Goal: Transaction & Acquisition: Purchase product/service

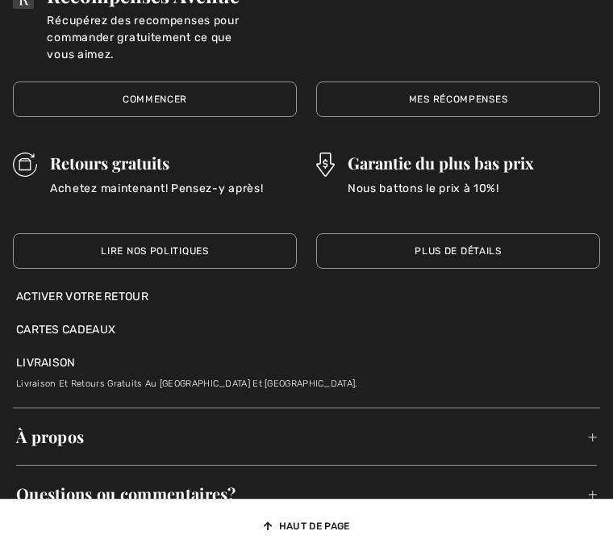
scroll to position [10182, 0]
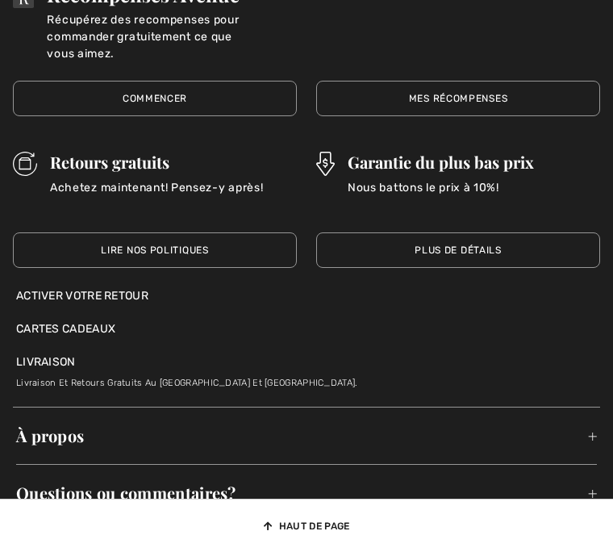
click at [198, 92] on link "Commencer" at bounding box center [155, 98] width 284 height 35
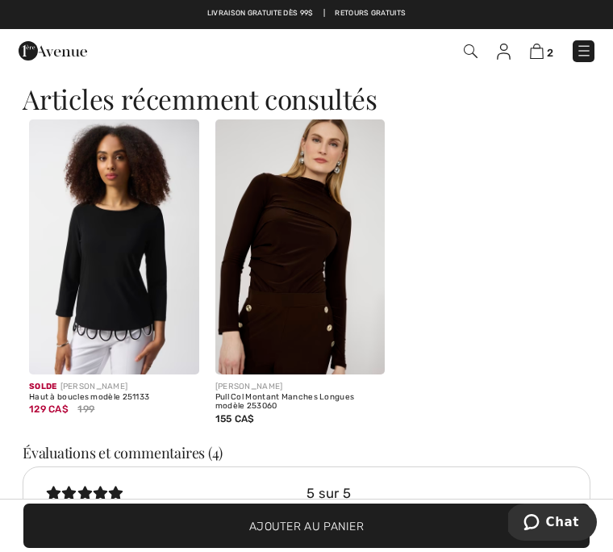
scroll to position [1870, 0]
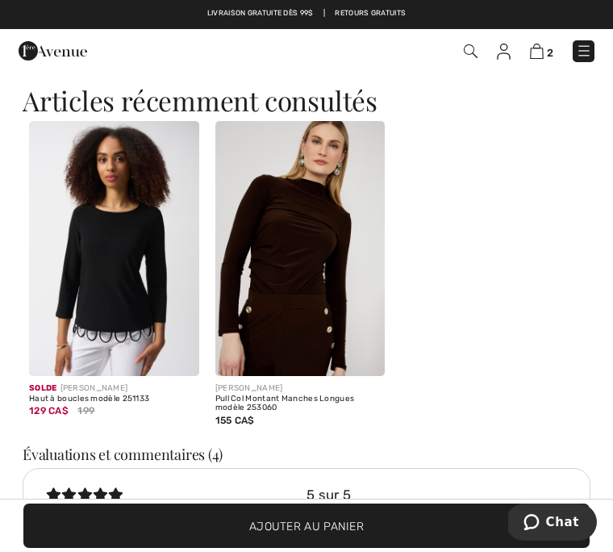
click at [316, 267] on img at bounding box center [300, 248] width 170 height 255
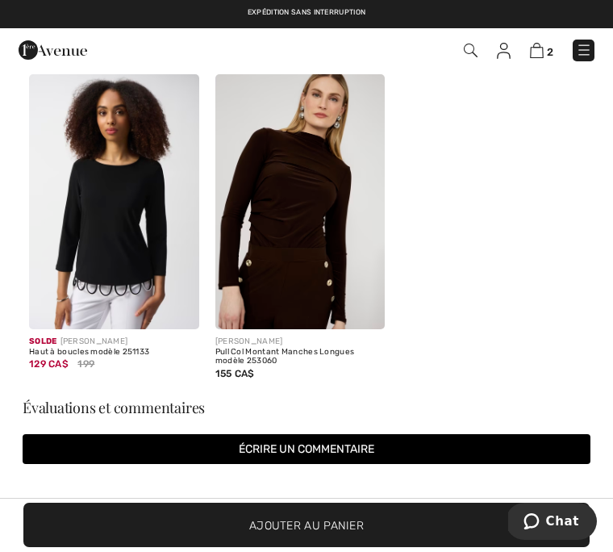
scroll to position [2450, 0]
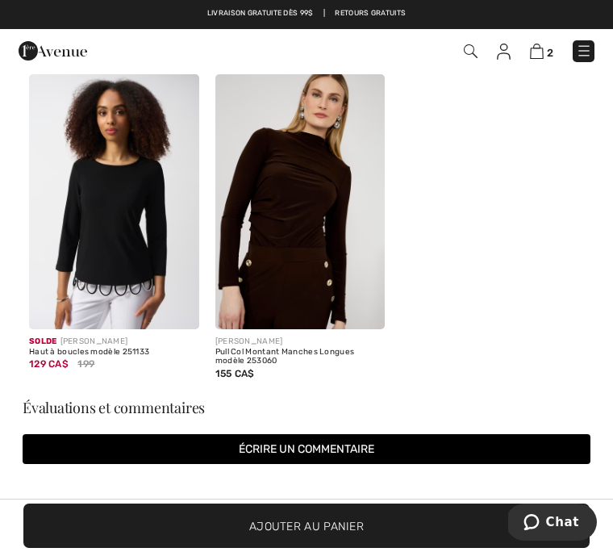
click at [314, 231] on img at bounding box center [300, 201] width 170 height 255
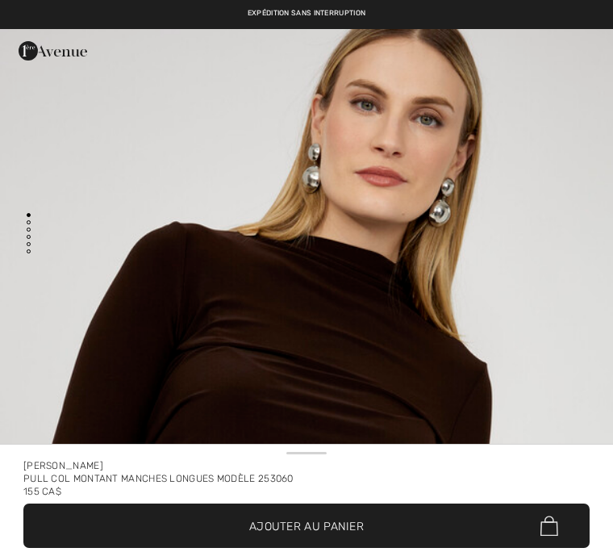
checkbox input "true"
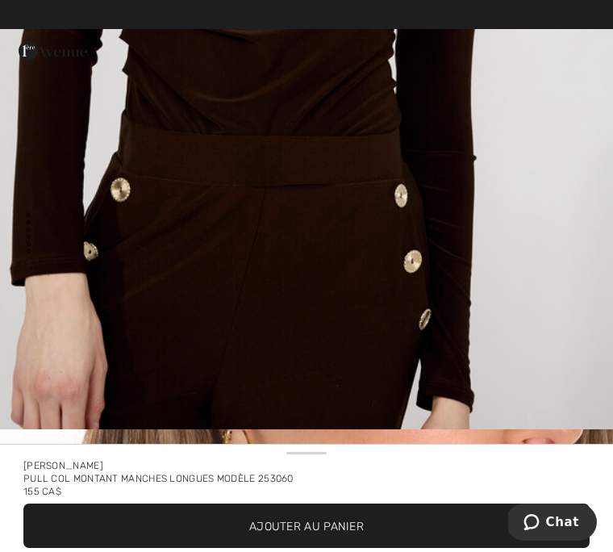
scroll to position [520, 0]
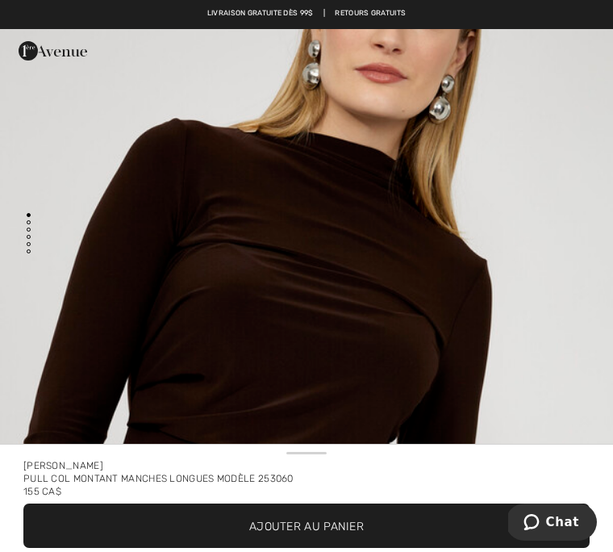
scroll to position [77, 0]
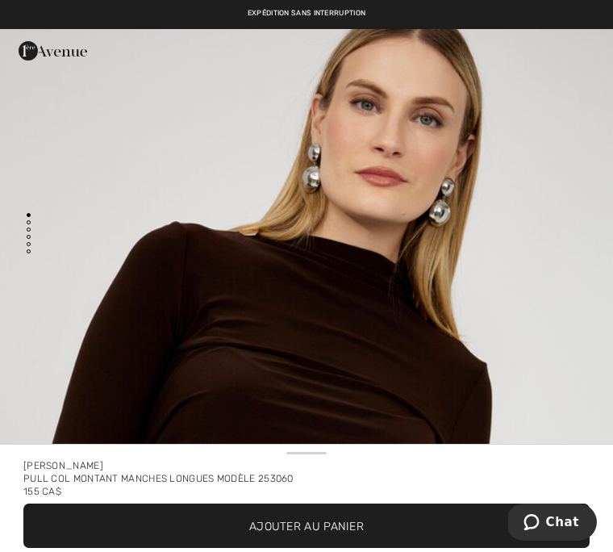
click at [348, 320] on img "1 / 5" at bounding box center [306, 488] width 613 height 919
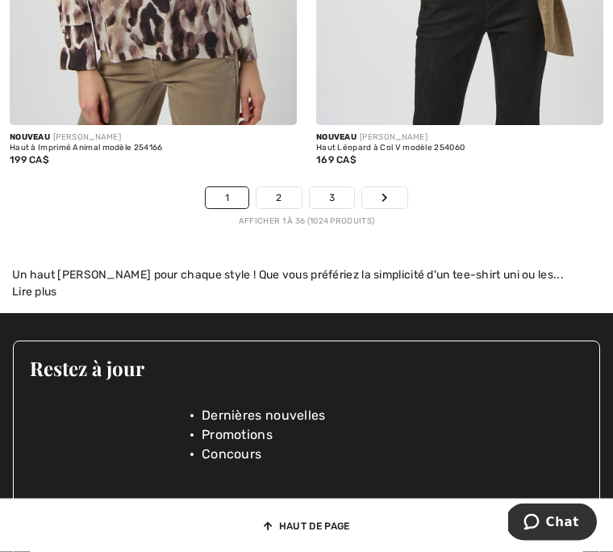
scroll to position [9528, 0]
click at [394, 200] on link "Suivant" at bounding box center [384, 197] width 45 height 21
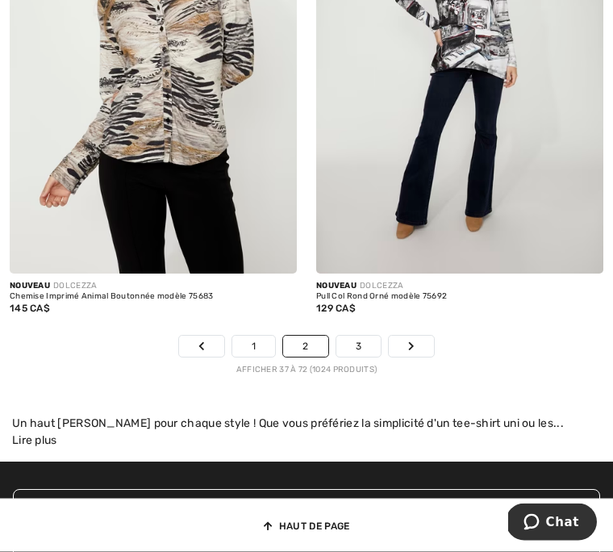
scroll to position [9141, 0]
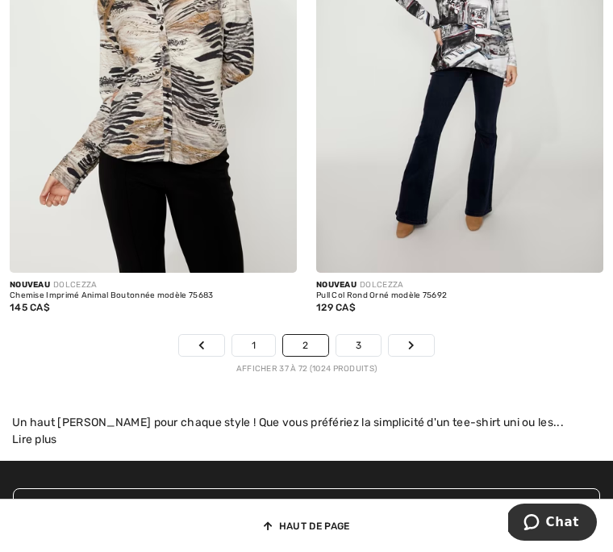
click at [417, 339] on link "Suivant" at bounding box center [411, 345] width 45 height 21
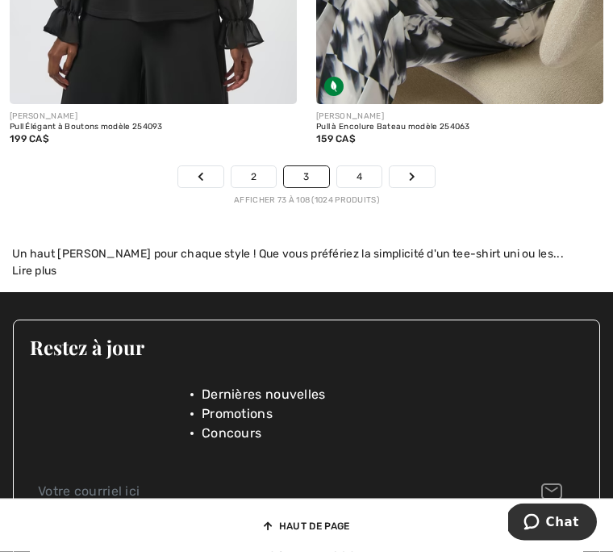
scroll to position [9495, 0]
click at [424, 173] on link "Suivant" at bounding box center [411, 176] width 45 height 21
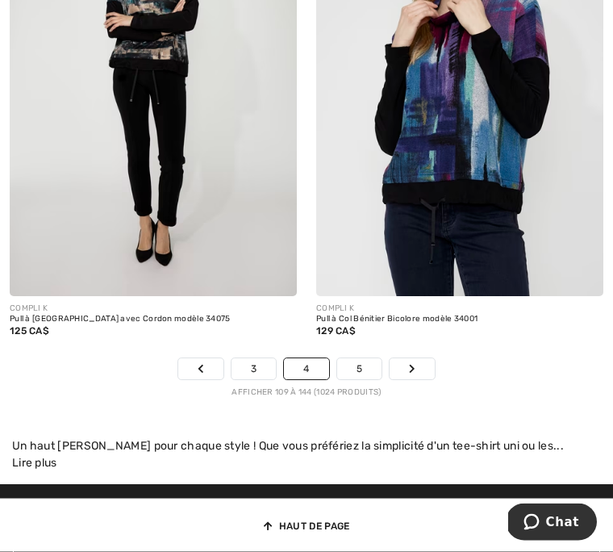
scroll to position [9331, 0]
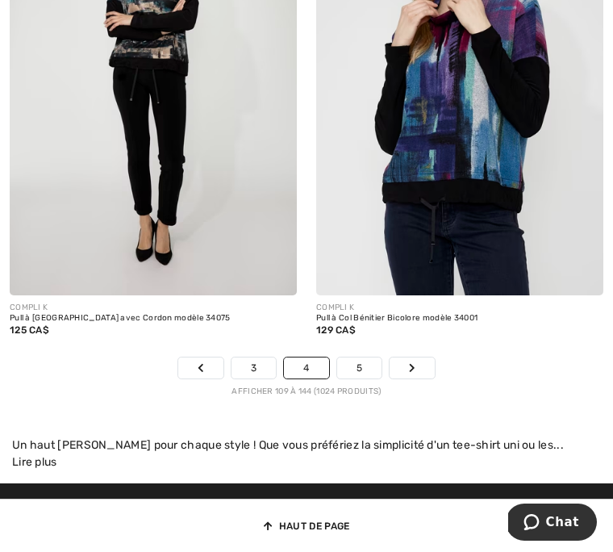
click at [415, 369] on link "Suivant" at bounding box center [411, 367] width 45 height 21
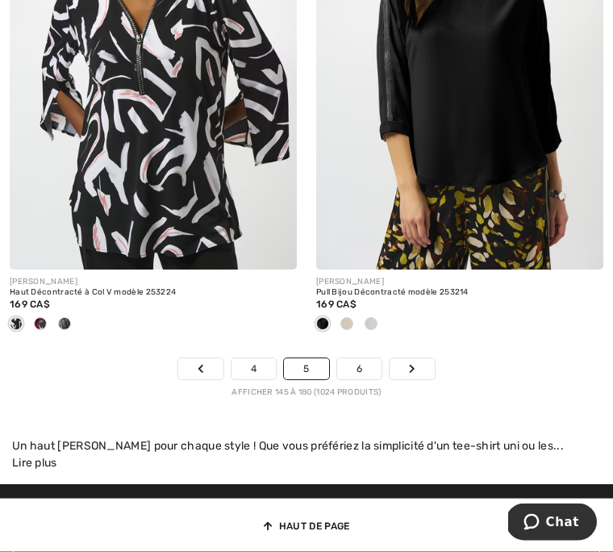
scroll to position [9198, 0]
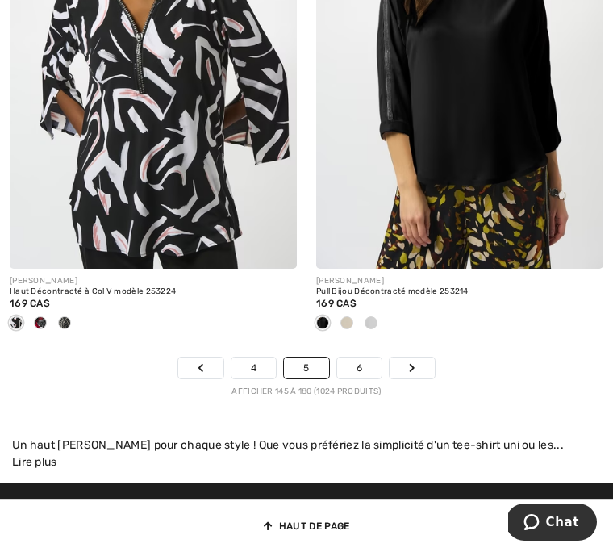
click at [419, 369] on link "Suivant" at bounding box center [411, 367] width 45 height 21
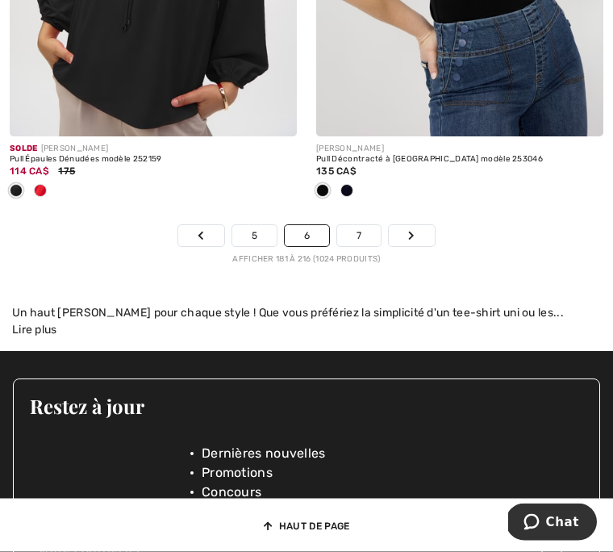
scroll to position [9517, 0]
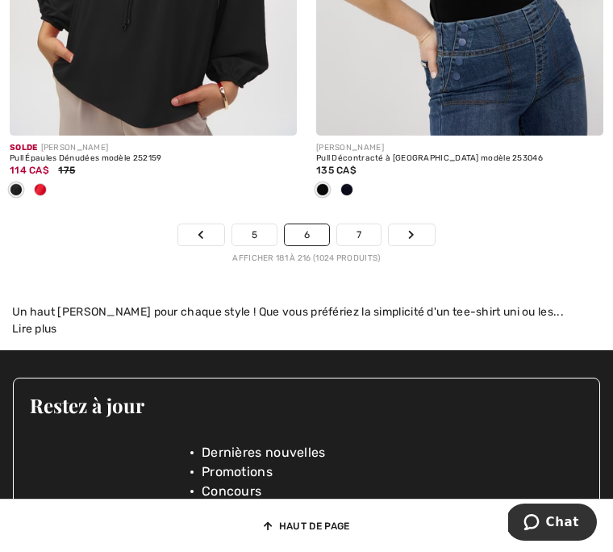
click at [417, 236] on link "Suivant" at bounding box center [411, 234] width 45 height 21
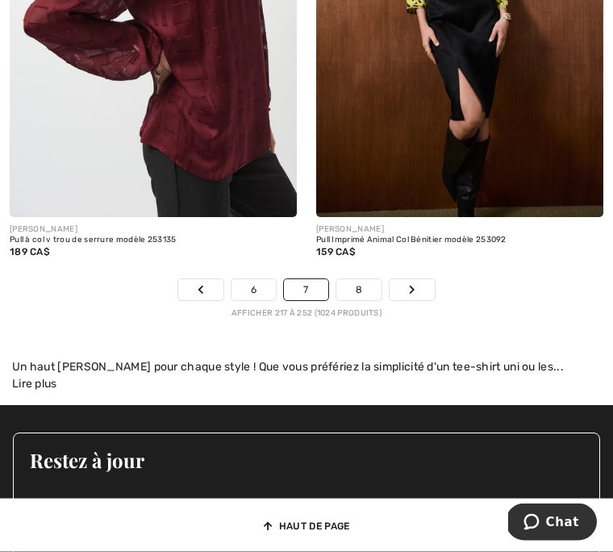
scroll to position [9276, 0]
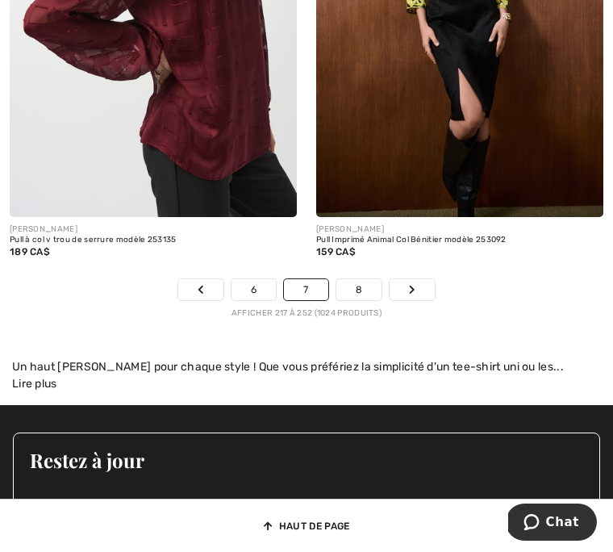
click at [423, 292] on link "Suivant" at bounding box center [411, 289] width 45 height 21
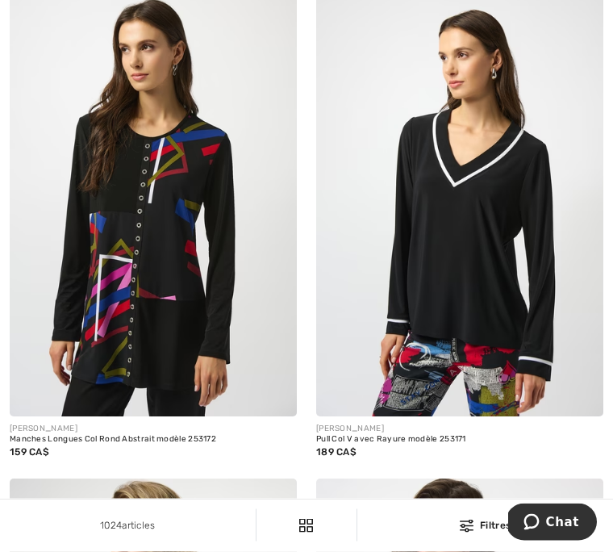
scroll to position [4419, 0]
click at [140, 298] on img at bounding box center [153, 200] width 287 height 431
click at [134, 259] on img at bounding box center [153, 200] width 287 height 431
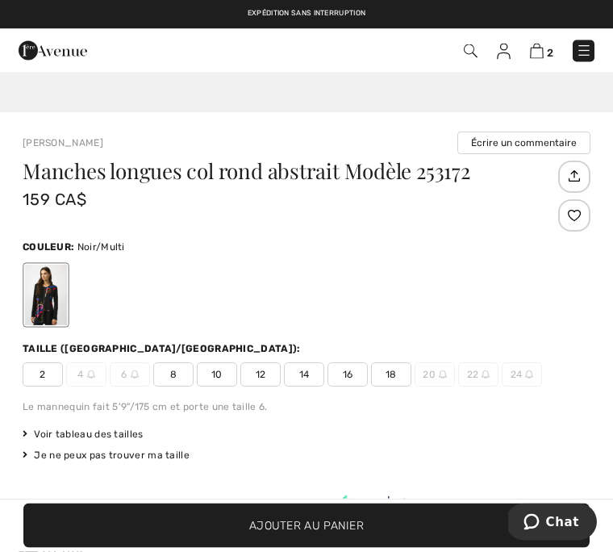
scroll to position [370, 0]
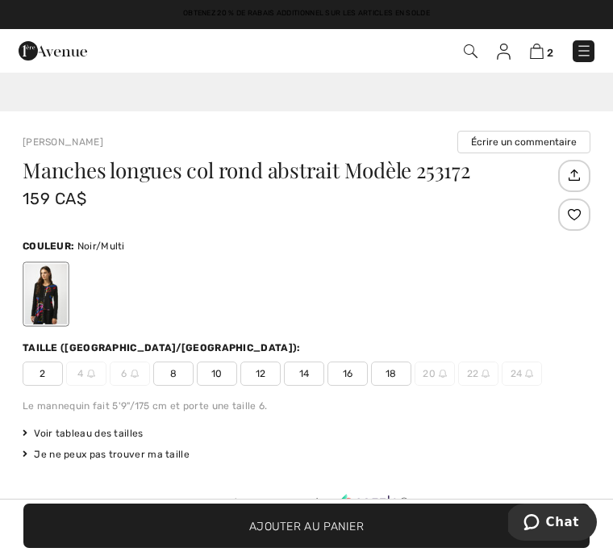
click at [276, 377] on span "12" at bounding box center [260, 373] width 40 height 24
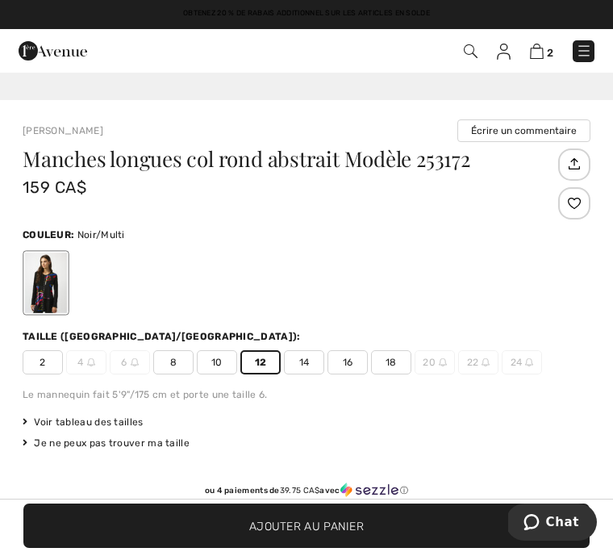
scroll to position [444, 0]
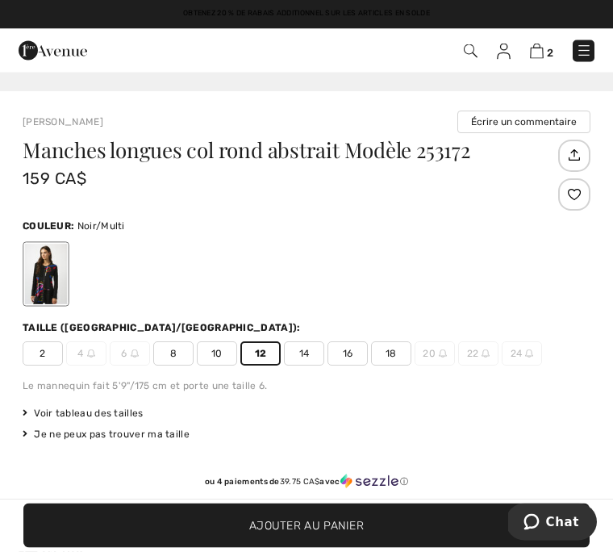
click at [302, 548] on span "✔ Ajouté au panier Ajouter au panier" at bounding box center [306, 525] width 566 height 44
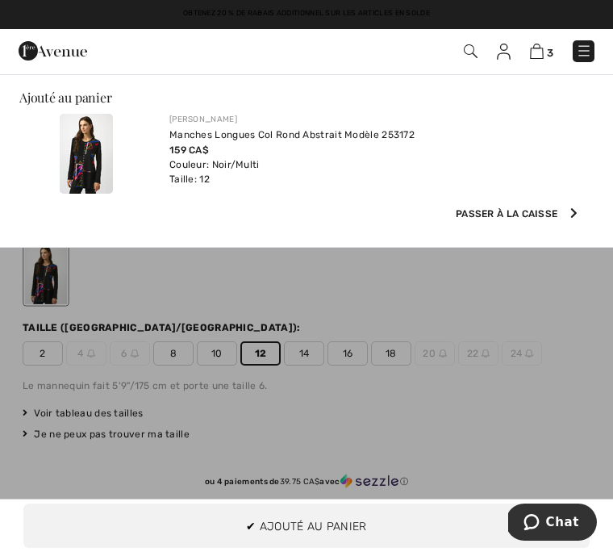
scroll to position [0, 0]
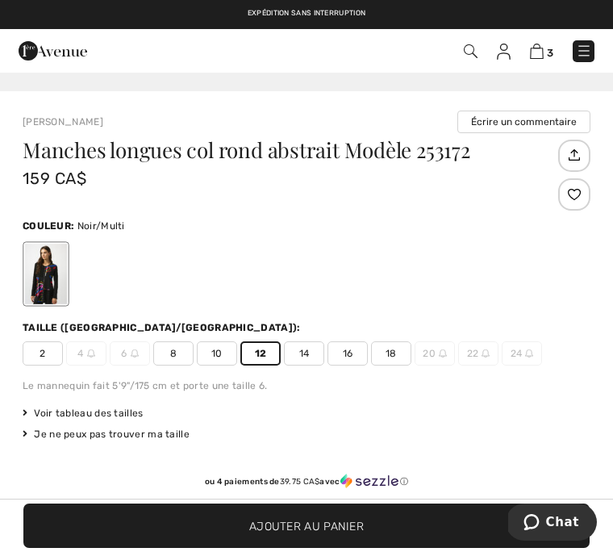
click at [543, 52] on img at bounding box center [537, 51] width 14 height 15
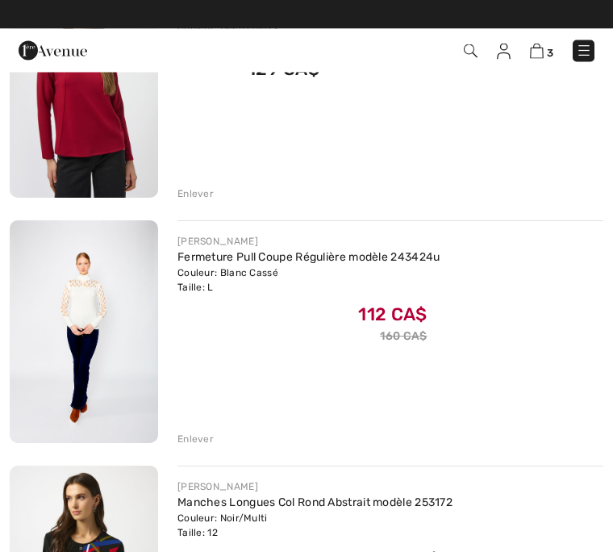
scroll to position [273, 0]
click at [212, 444] on div "Enlever" at bounding box center [195, 438] width 36 height 15
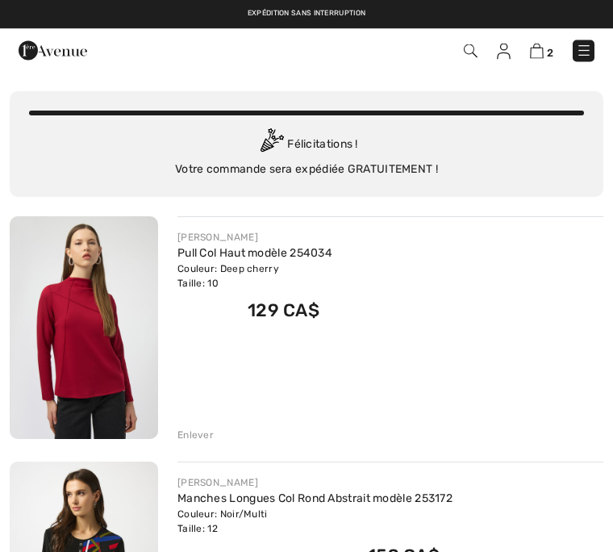
scroll to position [0, 0]
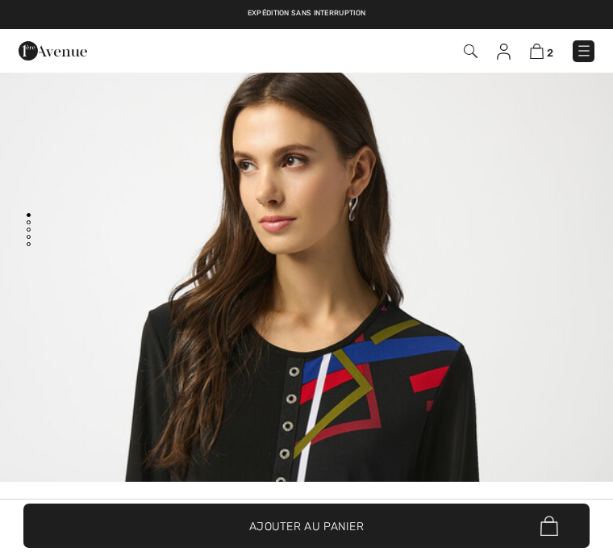
checkbox input "true"
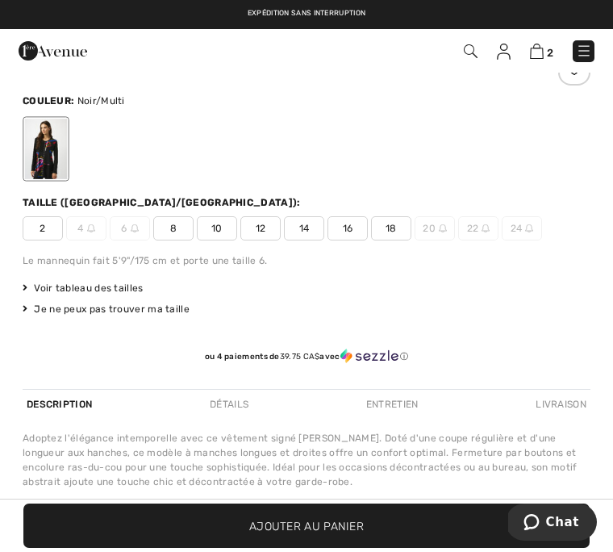
click at [553, 281] on div "Voir tableau des tailles" at bounding box center [307, 288] width 568 height 15
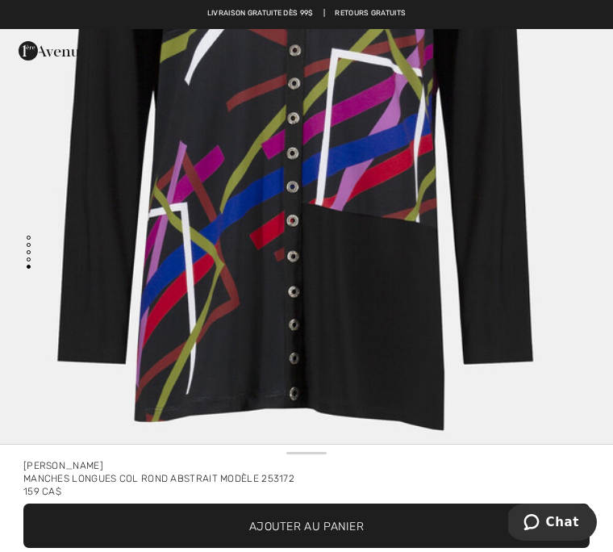
scroll to position [4264, 0]
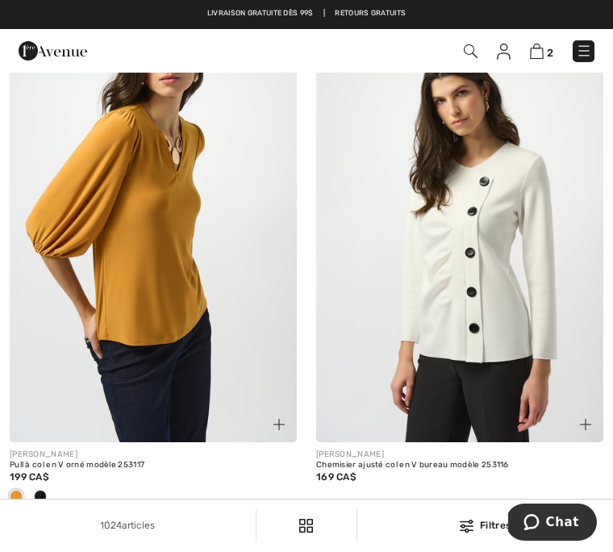
scroll to position [5868, 0]
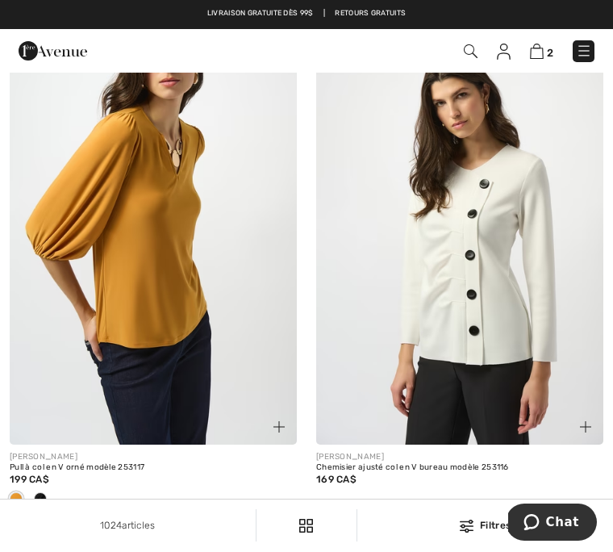
click at [505, 271] on img at bounding box center [459, 229] width 287 height 431
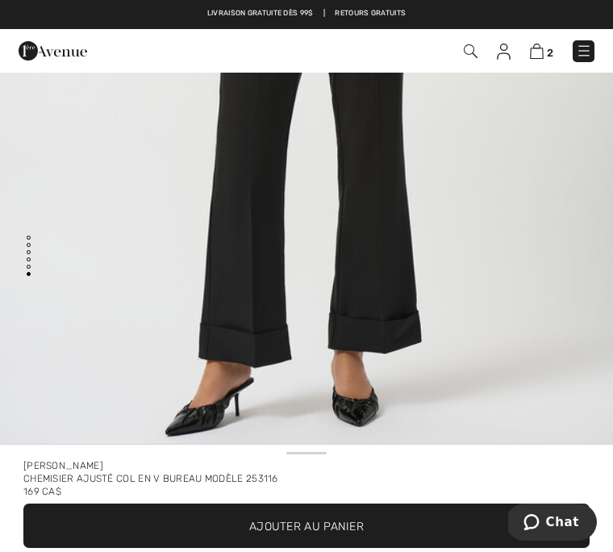
scroll to position [4147, 0]
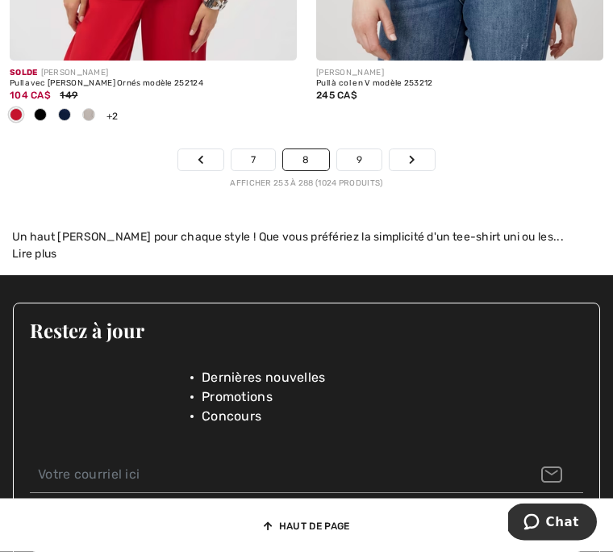
scroll to position [9433, 0]
click at [423, 160] on link "Suivant" at bounding box center [411, 159] width 45 height 21
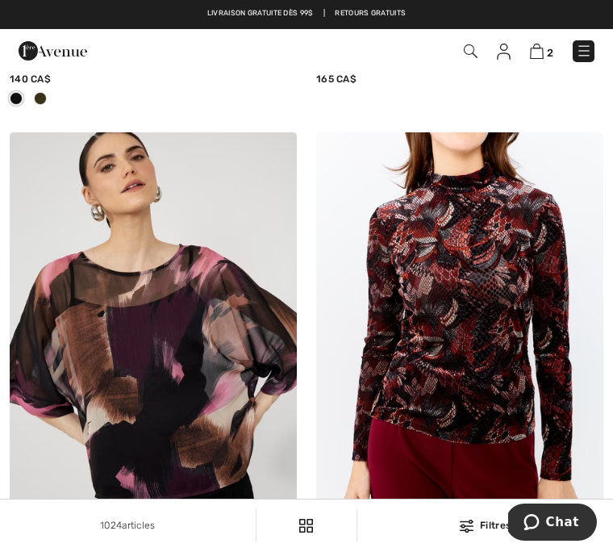
scroll to position [1626, 0]
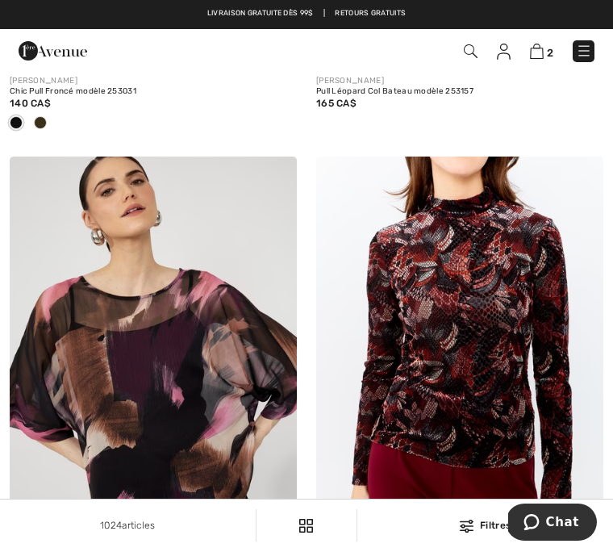
click at [488, 302] on img at bounding box center [459, 371] width 287 height 431
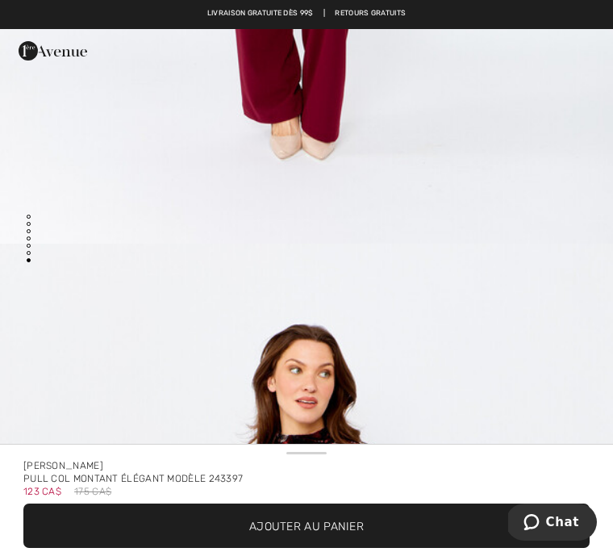
scroll to position [5284, 0]
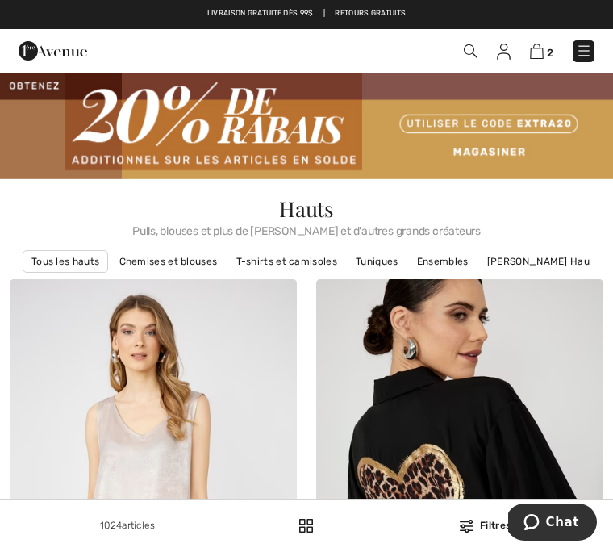
click at [552, 47] on span "2" at bounding box center [550, 53] width 6 height 12
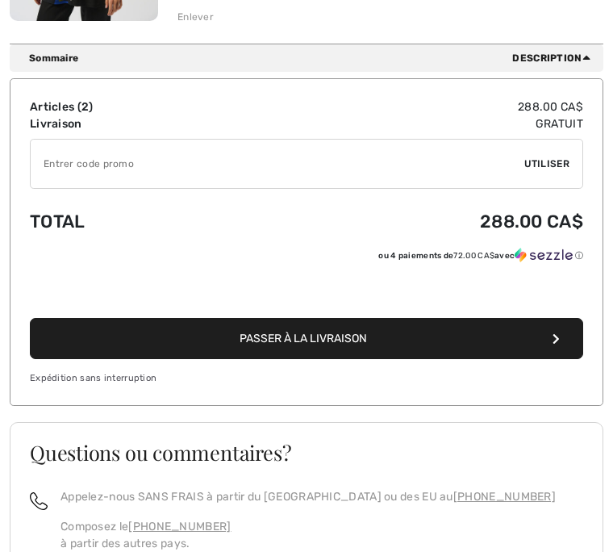
scroll to position [694, 0]
click at [610, 285] on div "Vous n'êtes qu'à 0.00 CA$ de la LIVRAISON GRATUITE! Continuer à magasiner > Fél…" at bounding box center [306, 71] width 613 height 1323
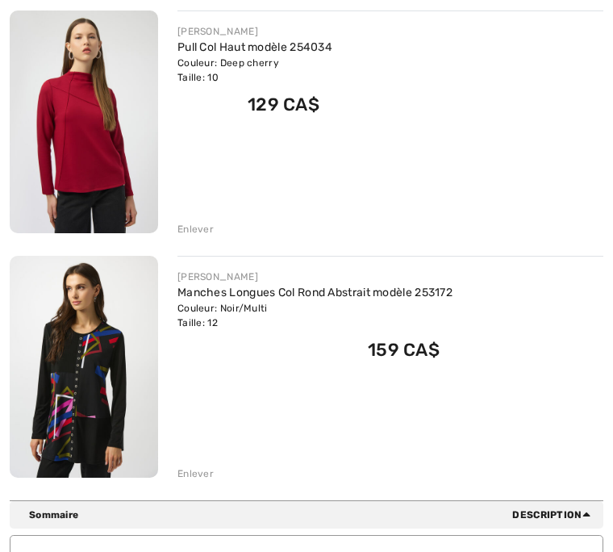
scroll to position [238, 0]
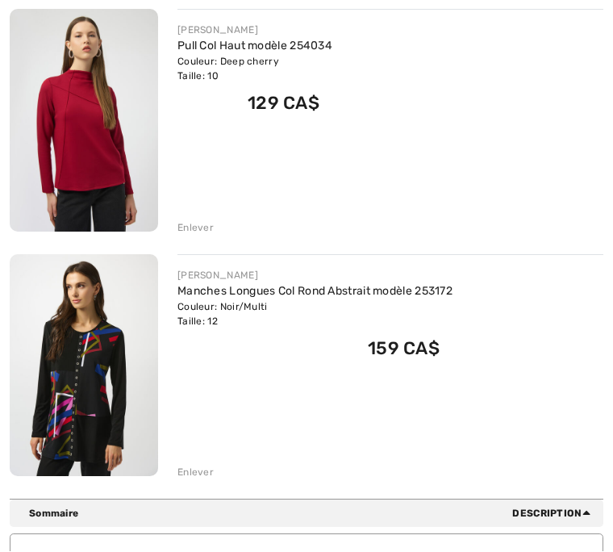
click at [610, 285] on div "Vous n'êtes qu'à 0.00 CA$ de la LIVRAISON GRATUITE! Continuer à magasiner > Fél…" at bounding box center [306, 526] width 613 height 1323
